Goal: Information Seeking & Learning: Learn about a topic

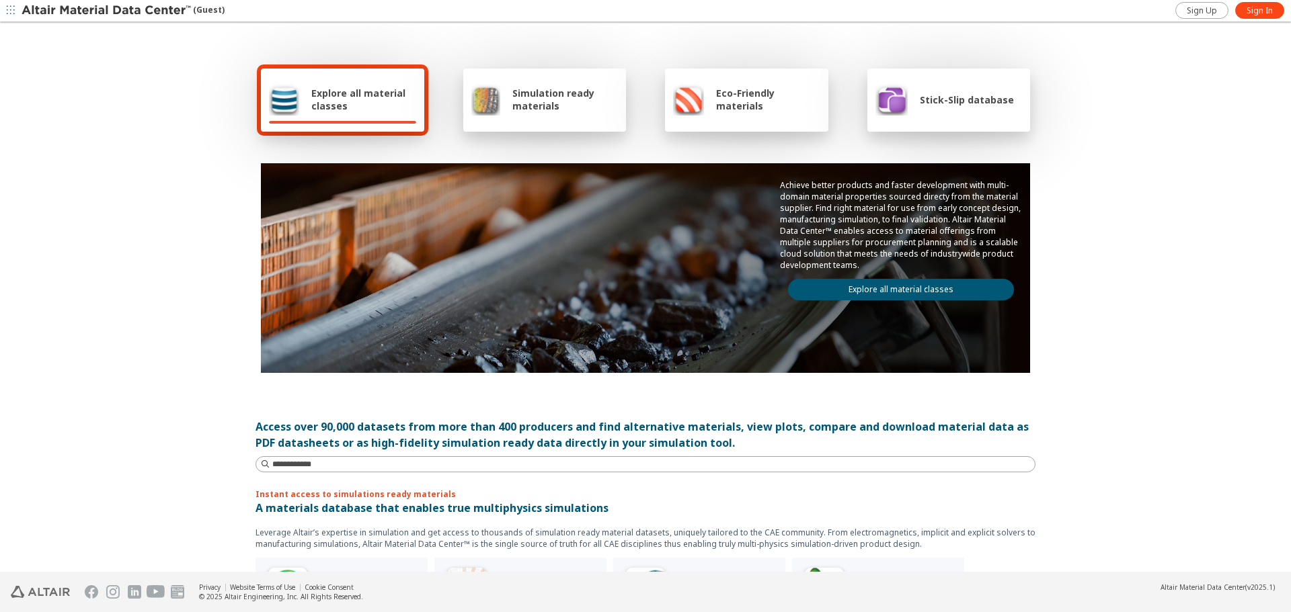
click at [966, 117] on div "Stick-Slip database" at bounding box center [948, 100] width 163 height 63
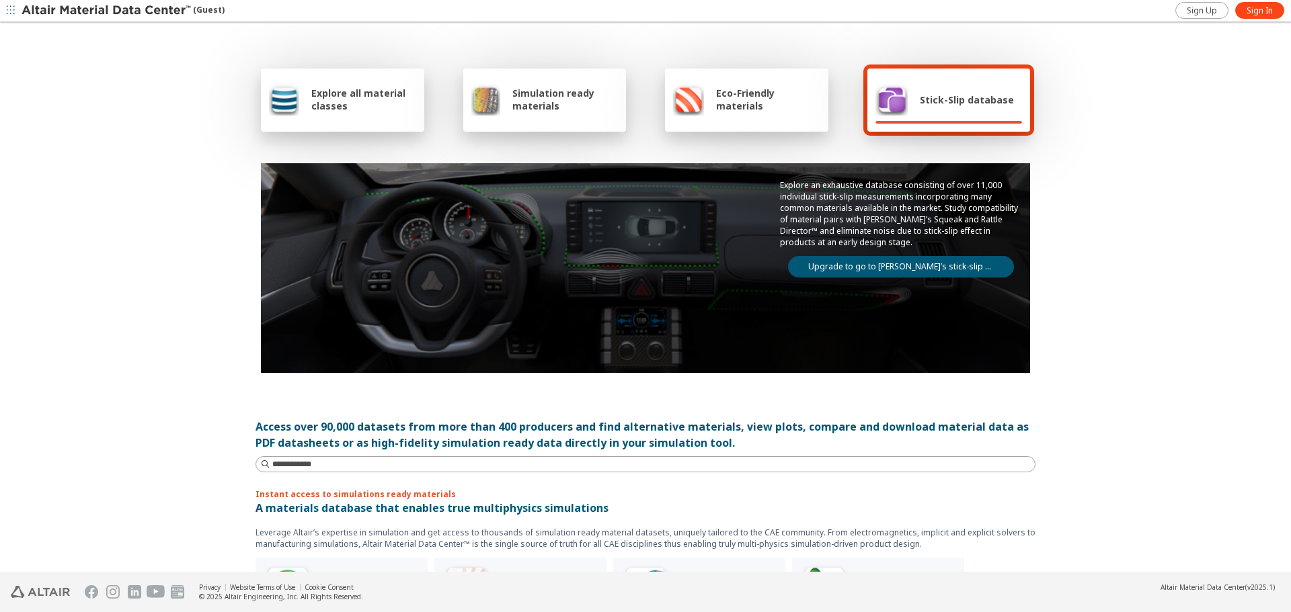
click at [965, 265] on link "Upgrade to go to Altair’s stick-slip database" at bounding box center [901, 267] width 226 height 22
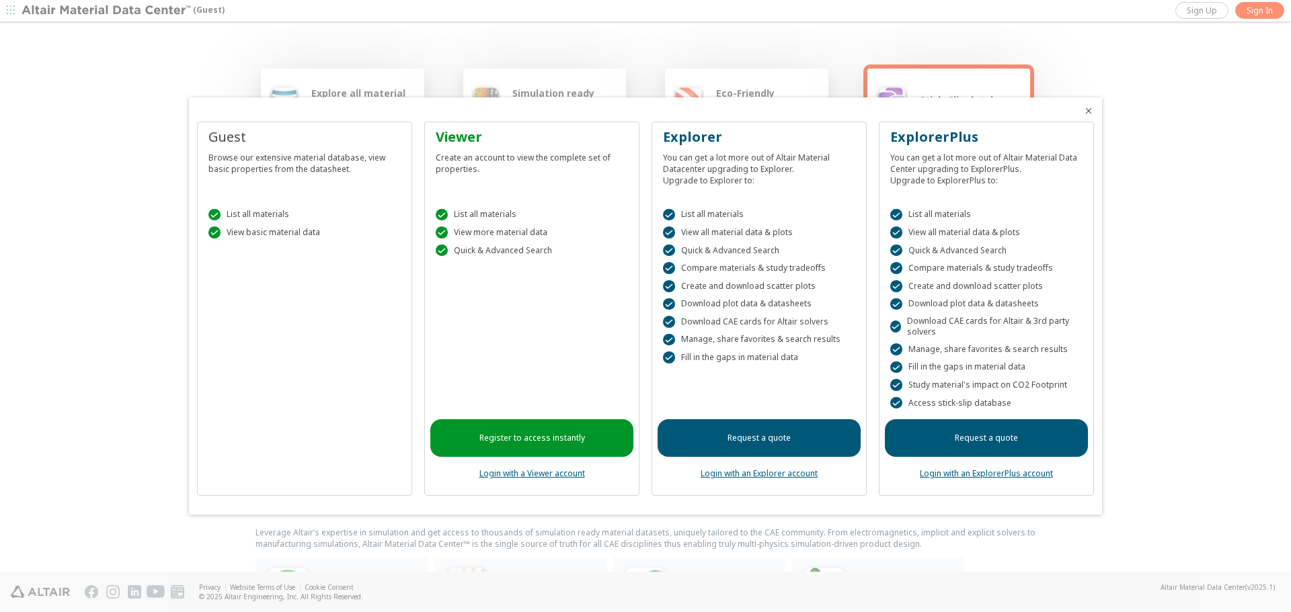
click at [1086, 112] on icon "Close" at bounding box center [1088, 111] width 11 height 11
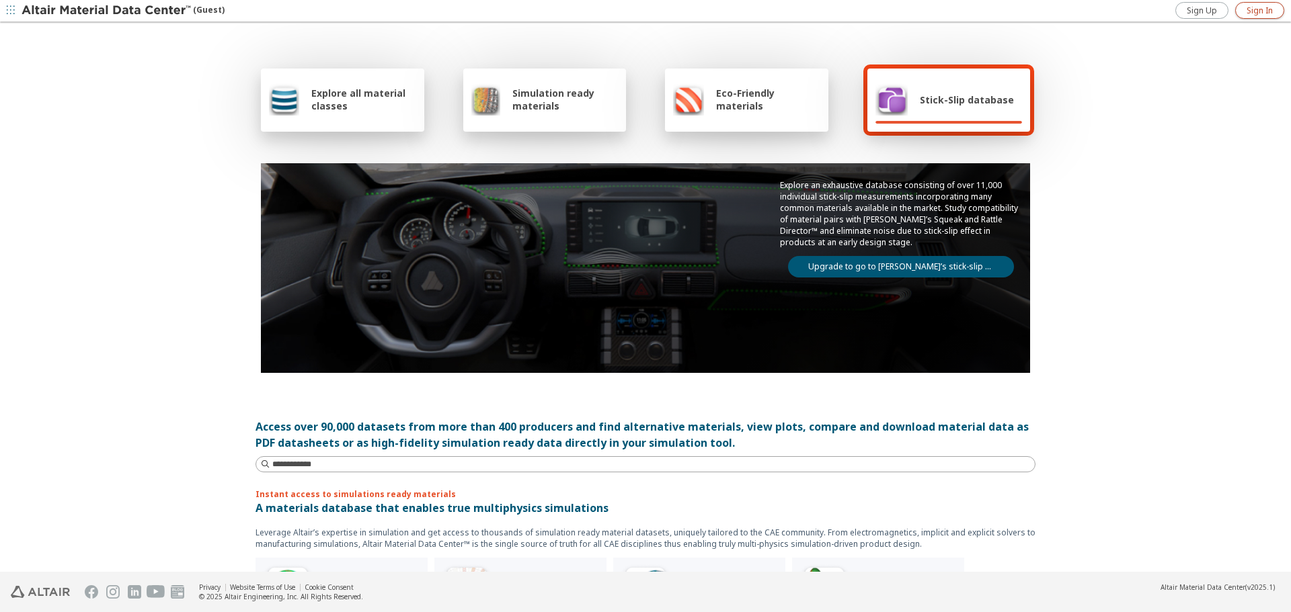
click at [1253, 4] on link "Sign In" at bounding box center [1259, 10] width 49 height 17
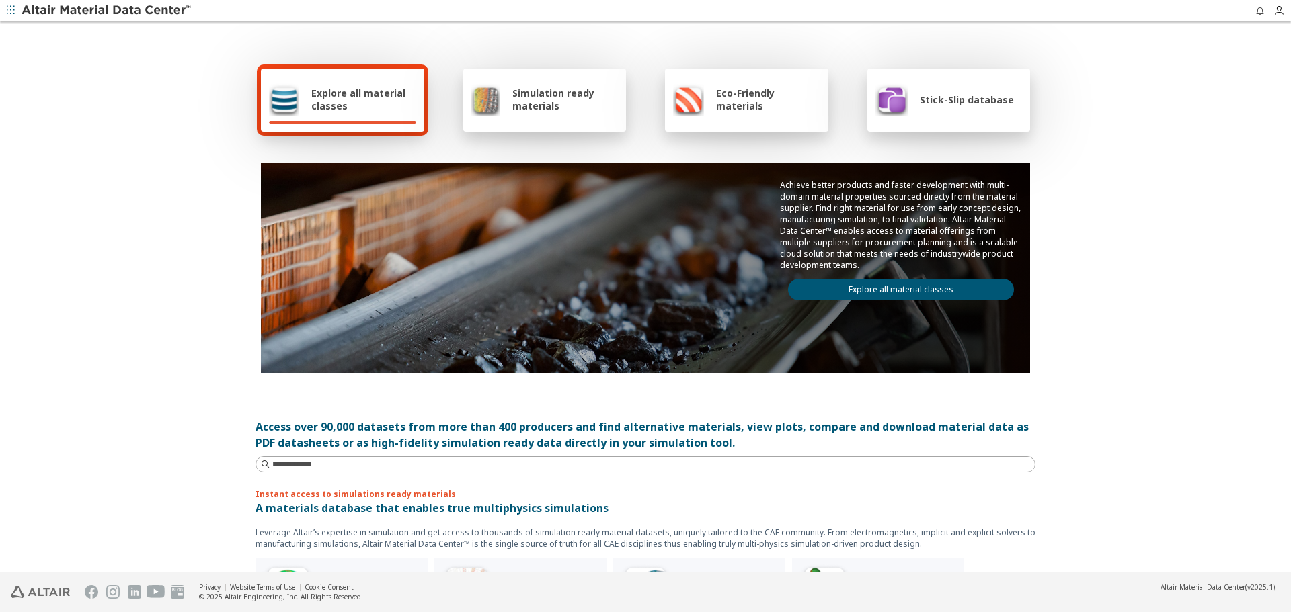
click at [962, 122] on div at bounding box center [948, 122] width 147 height 3
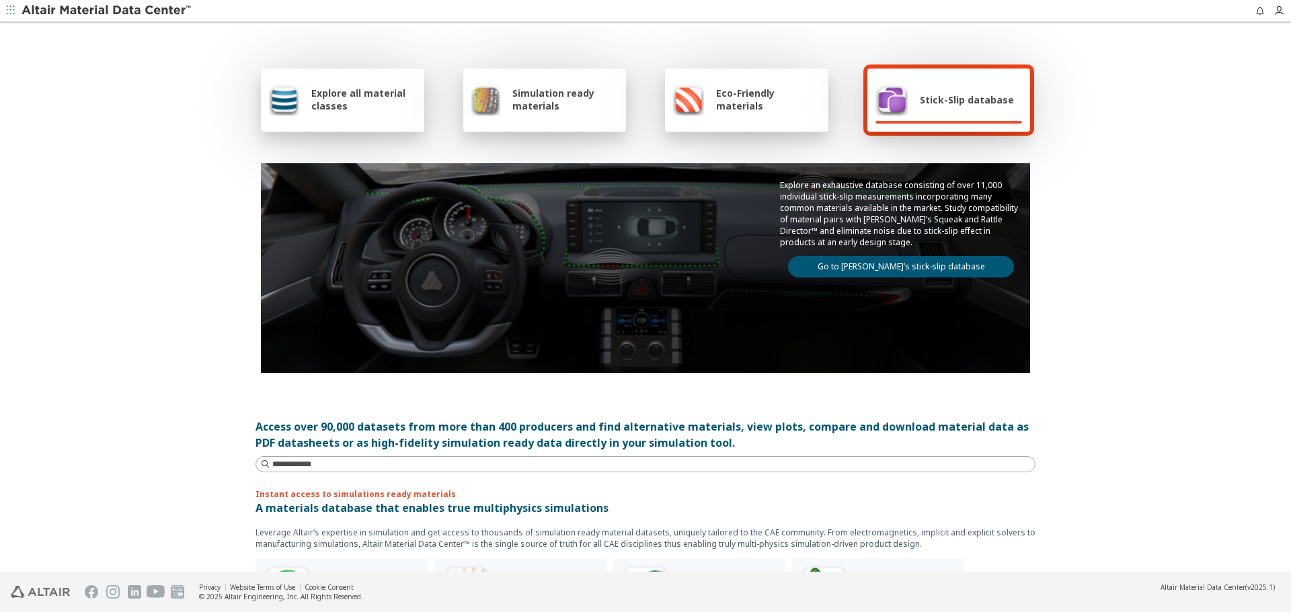
click at [947, 266] on link "Go to Altair’s stick-slip database" at bounding box center [901, 267] width 226 height 22
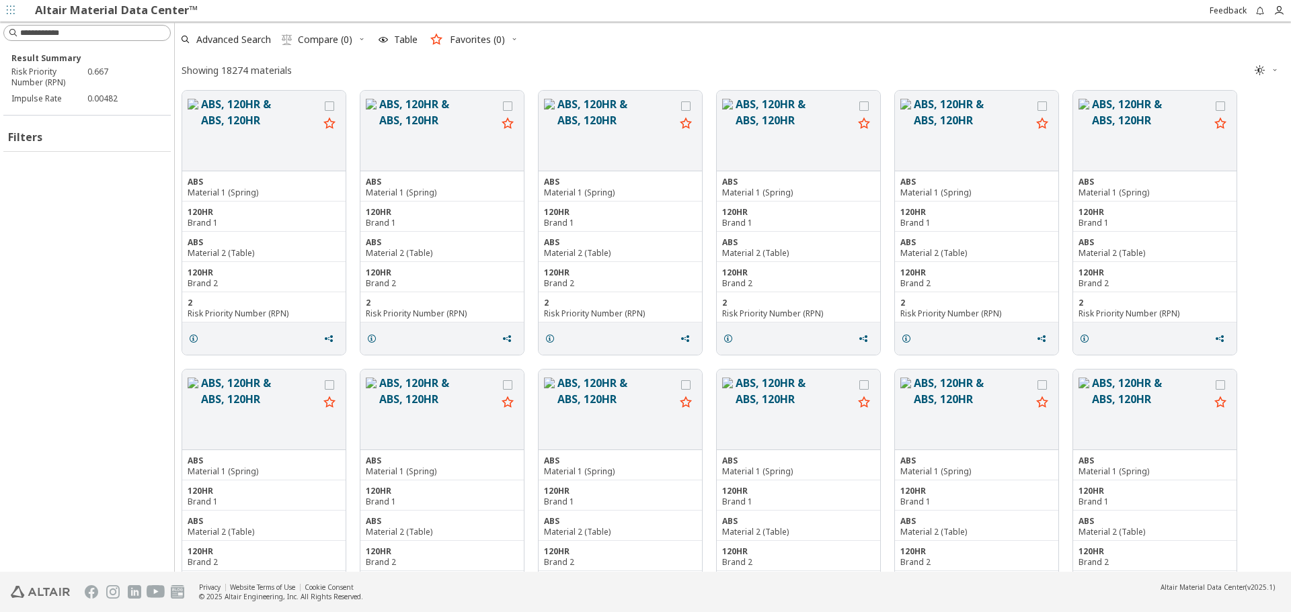
scroll to position [479, 1106]
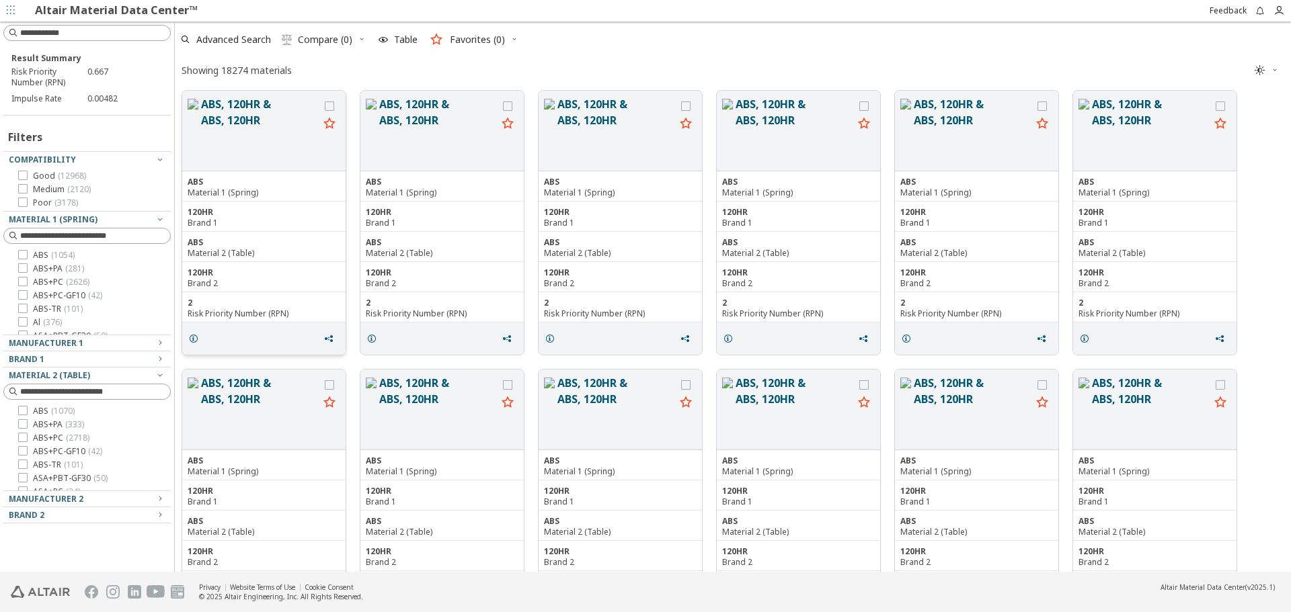
click at [231, 95] on div "ABS, 120HR & ABS, 120HR" at bounding box center [263, 131] width 163 height 81
click at [231, 102] on button "ABS, 120HR & ABS, 120HR" at bounding box center [260, 130] width 118 height 69
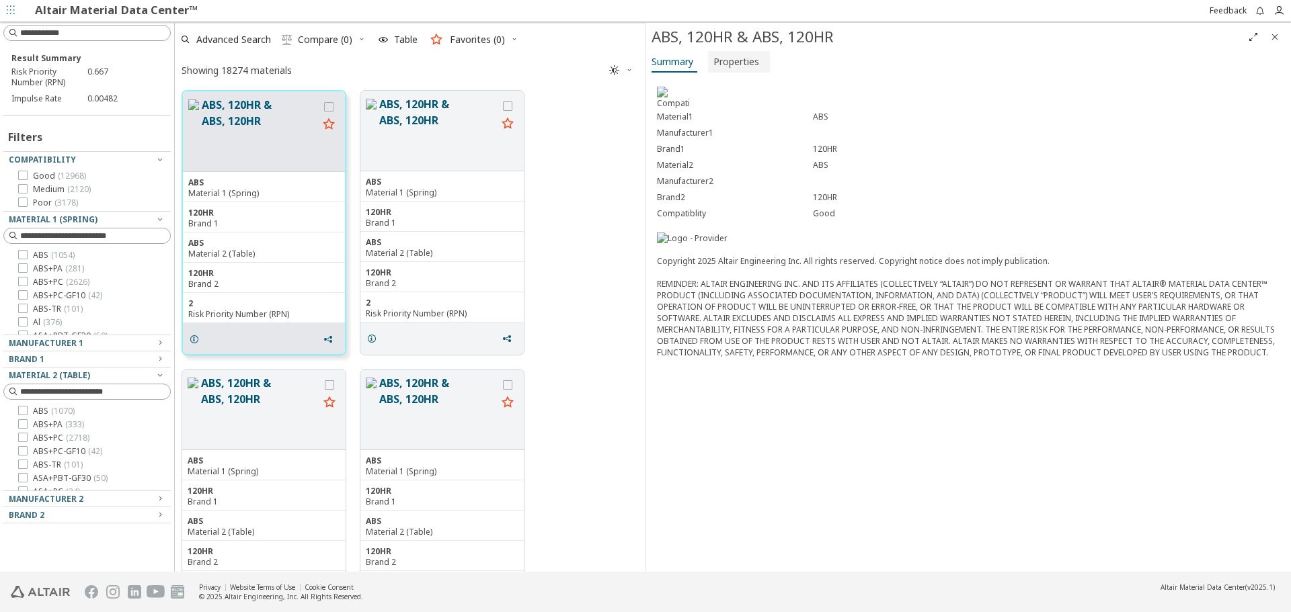
click at [729, 56] on span "Properties" at bounding box center [736, 62] width 46 height 22
